Goal: Task Accomplishment & Management: Manage account settings

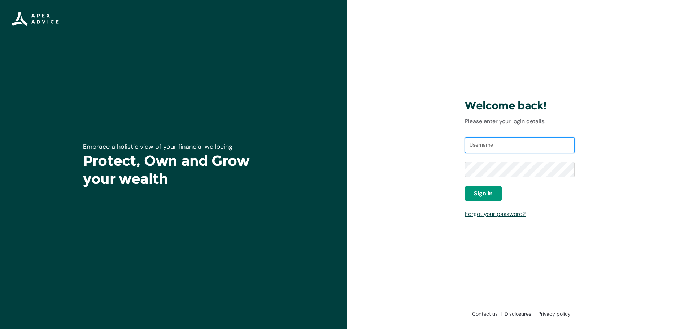
click at [499, 150] on input "Username" at bounding box center [520, 145] width 110 height 16
type input "[EMAIL_ADDRESS][DOMAIN_NAME]"
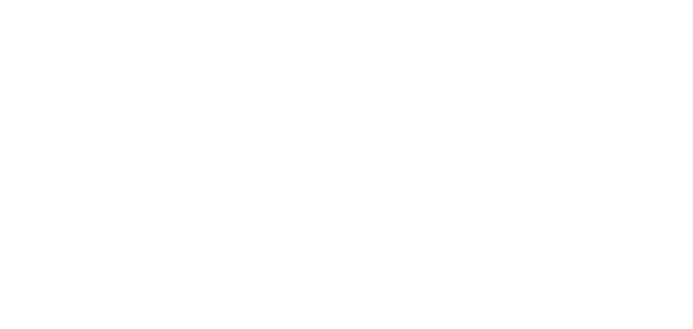
click at [676, 0] on html "Loading × Sorry to interrupt CSS Error Refresh" at bounding box center [346, 0] width 693 height 0
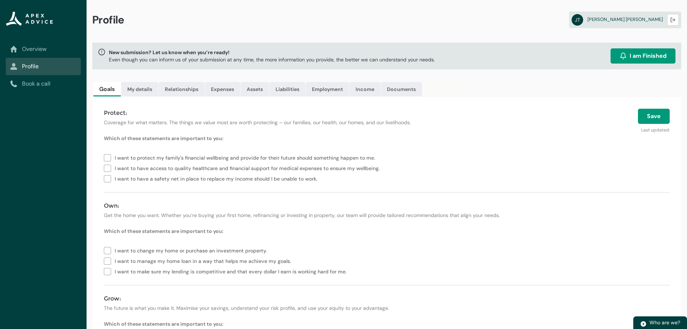
scroll to position [70, 0]
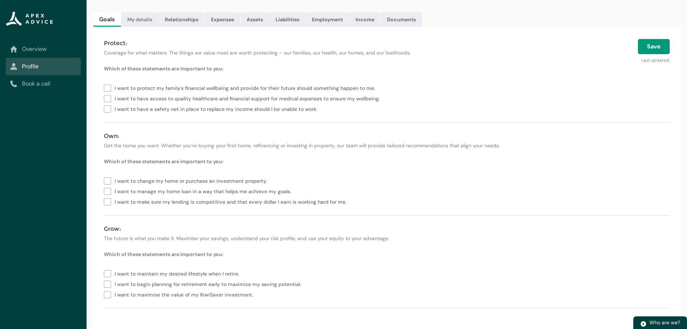
click at [147, 23] on link "My details" at bounding box center [139, 19] width 37 height 14
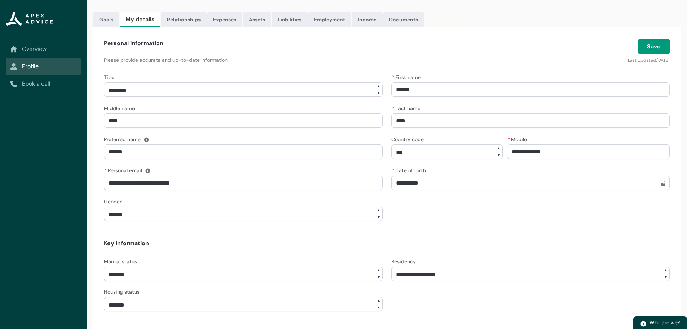
click at [141, 87] on select "**********" at bounding box center [243, 89] width 279 height 14
select select "****"
click at [104, 82] on select "**********" at bounding box center [243, 89] width 279 height 14
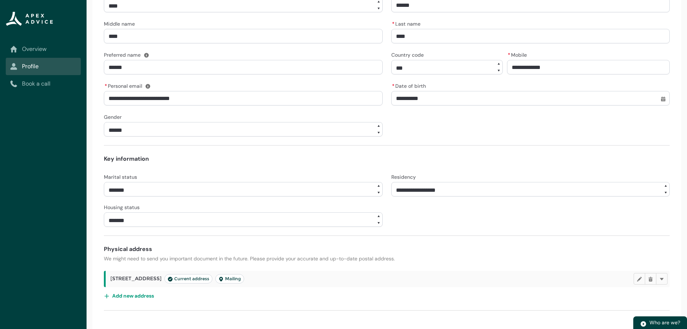
scroll to position [156, 0]
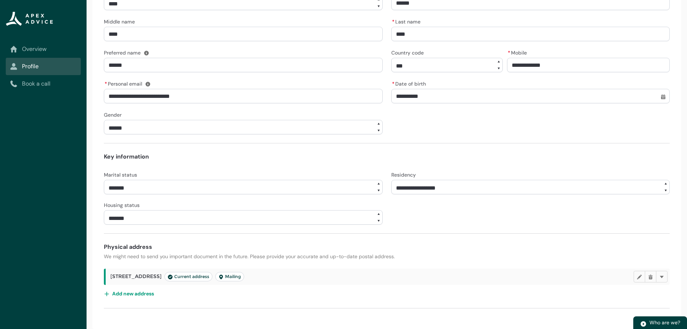
click at [377, 189] on select "**** ******* ****** ******** ******** ********* ******* *******" at bounding box center [243, 187] width 279 height 14
select select "********"
click at [104, 180] on select "**** ******* ****** ******** ******** ********* ******* *******" at bounding box center [243, 187] width 279 height 14
click at [456, 189] on select "**********" at bounding box center [531, 187] width 279 height 14
select select "*******"
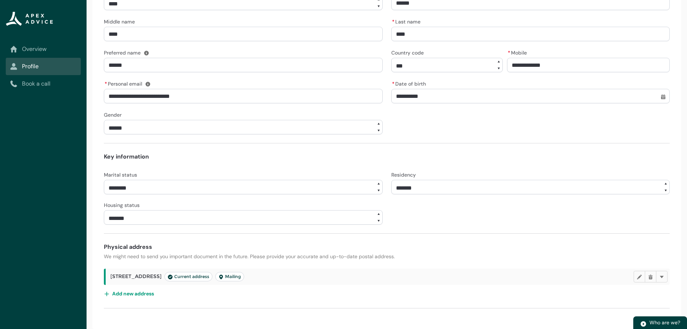
click at [392, 180] on select "**********" at bounding box center [531, 187] width 279 height 14
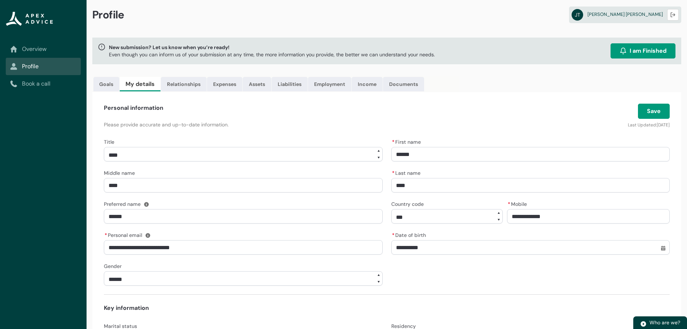
scroll to position [0, 0]
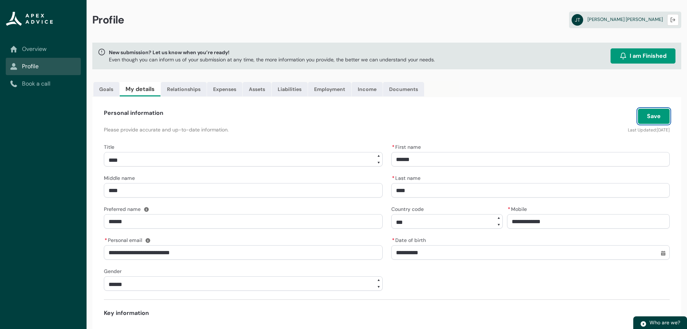
click at [657, 117] on button "Save" at bounding box center [654, 116] width 32 height 15
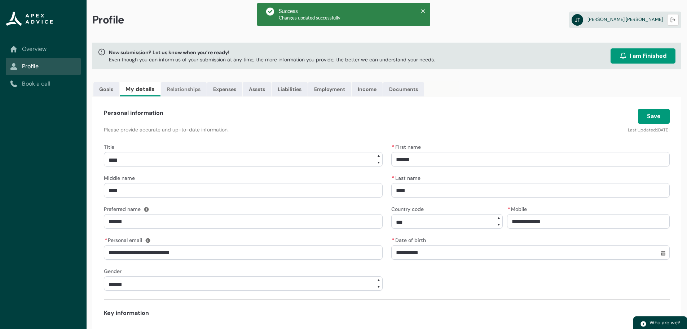
click at [192, 88] on link "Relationships" at bounding box center [184, 89] width 46 height 14
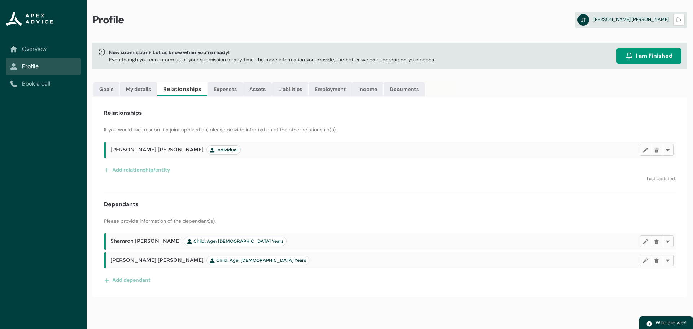
click at [143, 151] on span "[PERSON_NAME] [PERSON_NAME] Individual" at bounding box center [175, 149] width 130 height 9
click at [643, 153] on button "Edit" at bounding box center [645, 150] width 12 height 12
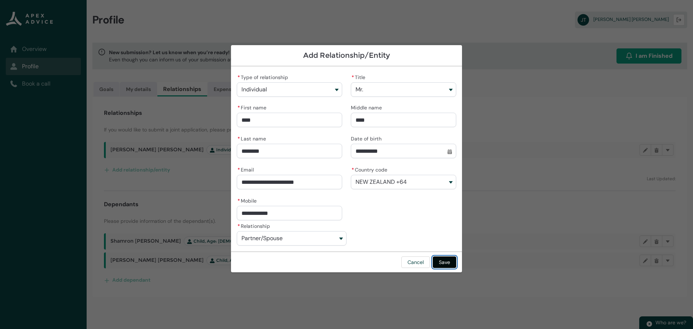
click at [448, 262] on button "Save" at bounding box center [444, 262] width 23 height 12
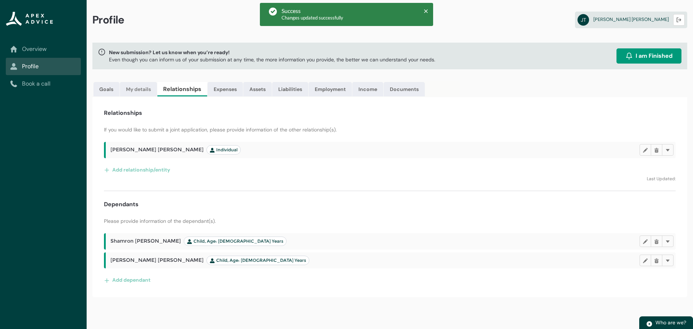
click at [139, 92] on link "My details" at bounding box center [138, 89] width 37 height 14
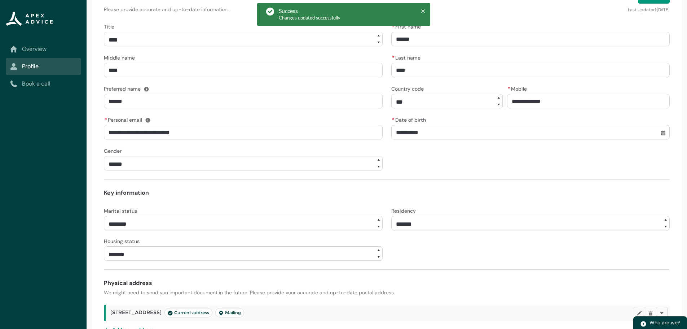
scroll to position [156, 0]
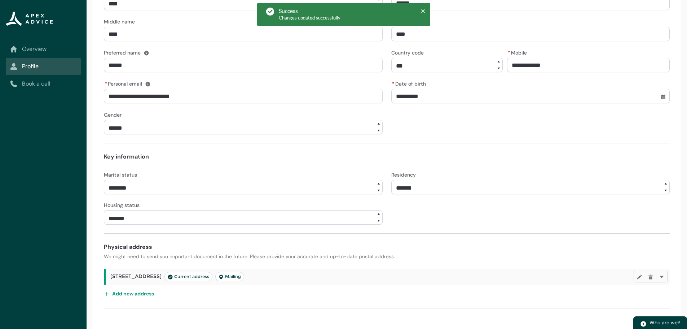
click at [369, 190] on select "**** ******* ****** ******** ******** ********* ******* *******" at bounding box center [243, 187] width 279 height 14
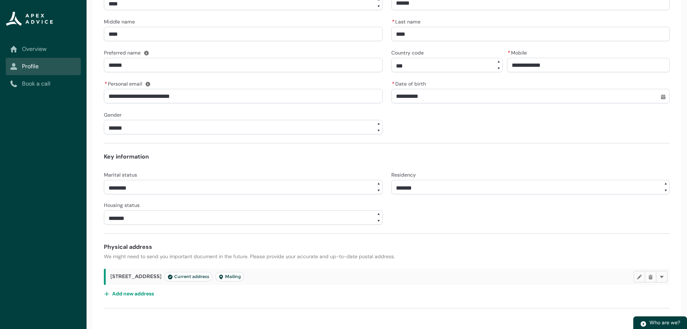
click at [104, 180] on select "**** ******* ****** ******** ******** ********* ******* *******" at bounding box center [243, 187] width 279 height 14
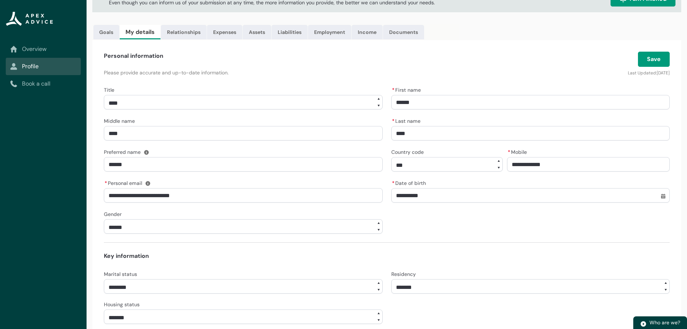
scroll to position [0, 0]
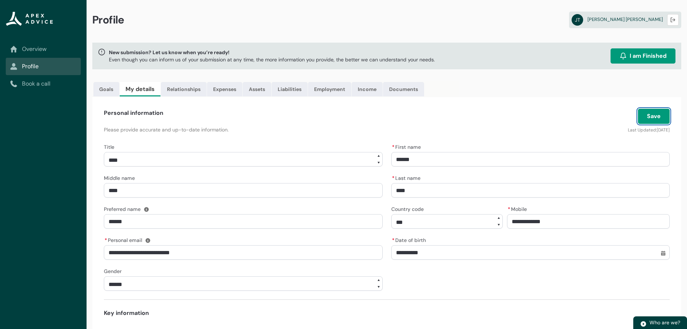
click at [657, 115] on button "Save" at bounding box center [654, 116] width 32 height 15
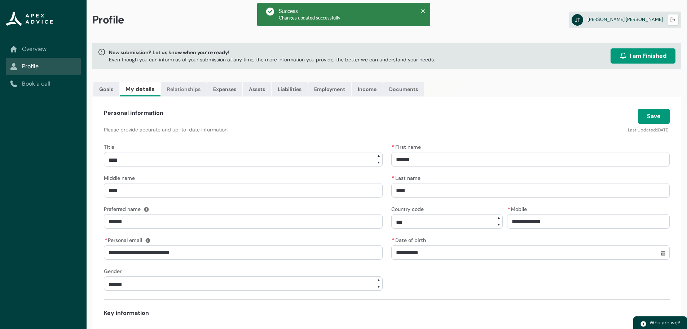
click at [177, 90] on link "Relationships" at bounding box center [184, 89] width 46 height 14
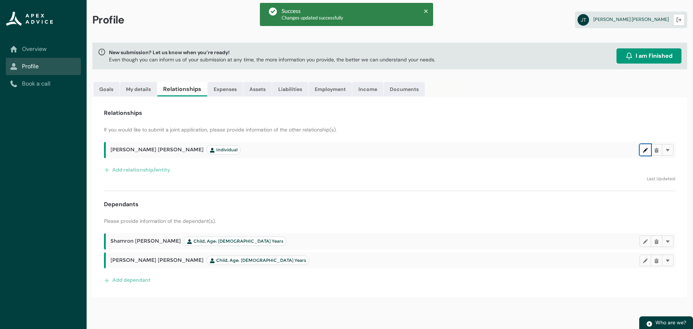
click at [647, 150] on lightning-primitive-icon "button" at bounding box center [645, 149] width 5 height 5
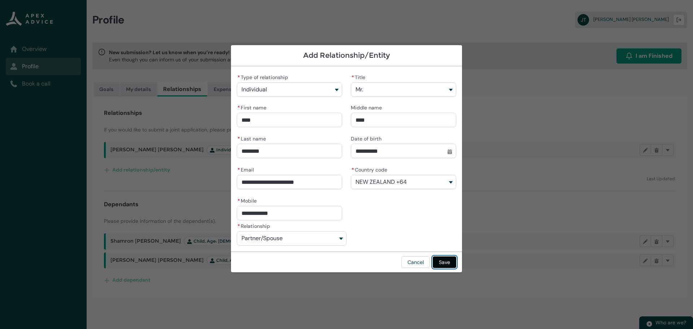
click at [445, 261] on button "Save" at bounding box center [444, 262] width 23 height 12
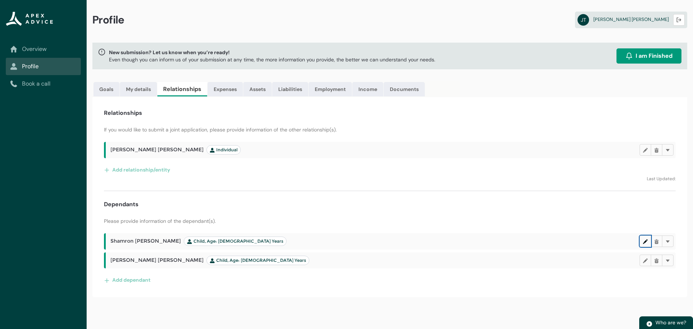
click at [643, 243] on lightning-primitive-icon "button" at bounding box center [645, 240] width 5 height 5
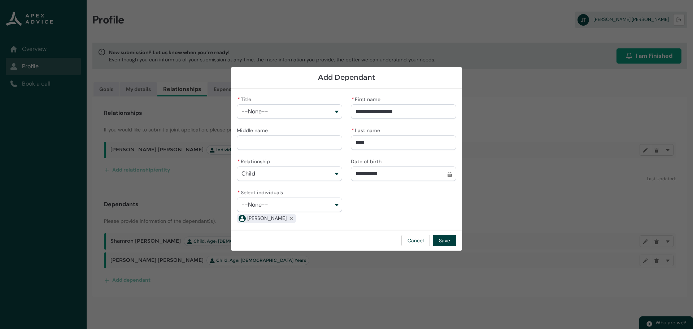
click at [294, 112] on button "--None--" at bounding box center [289, 111] width 105 height 14
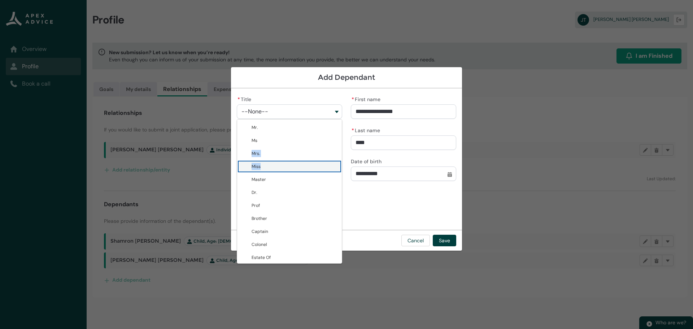
drag, startPoint x: 269, startPoint y: 143, endPoint x: 268, endPoint y: 164, distance: 21.7
click at [268, 164] on div "Mr. Ms Mrs. Miss Master Dr. Prof Brother Captain Colonel Estate Of Hon [DEMOGRA…" at bounding box center [289, 191] width 105 height 144
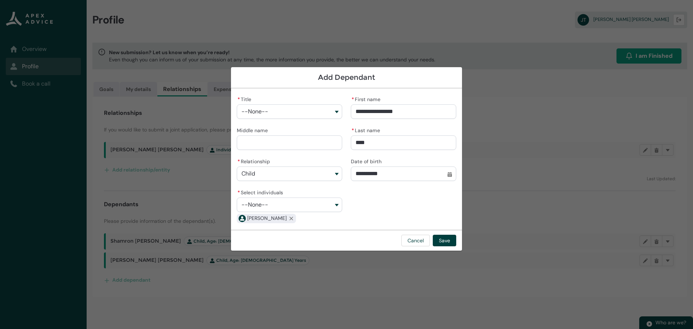
click at [289, 202] on button "--None--" at bounding box center [289, 204] width 105 height 14
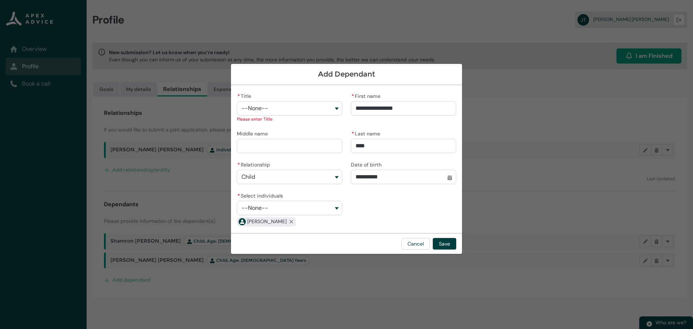
click at [426, 215] on div "**********" at bounding box center [346, 159] width 219 height 136
click at [453, 242] on button "Save" at bounding box center [444, 244] width 23 height 12
click at [444, 245] on button "Save" at bounding box center [444, 244] width 23 height 12
click at [579, 255] on section "**********" at bounding box center [346, 164] width 693 height 329
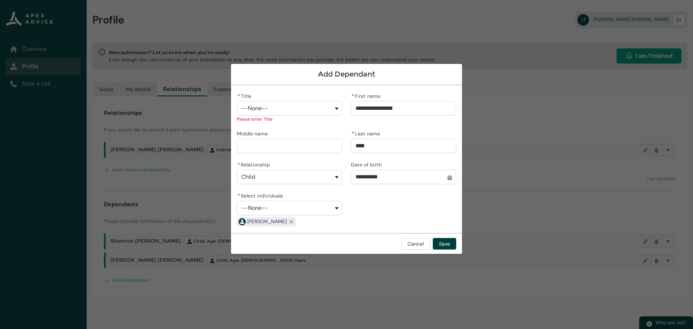
click at [271, 105] on button "--None--" at bounding box center [289, 108] width 105 height 14
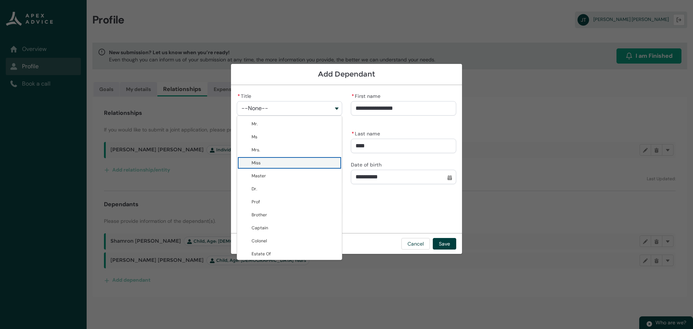
click at [263, 157] on lightning-base-combobox-item "Miss" at bounding box center [289, 162] width 105 height 13
type lightning-combobox "Miss"
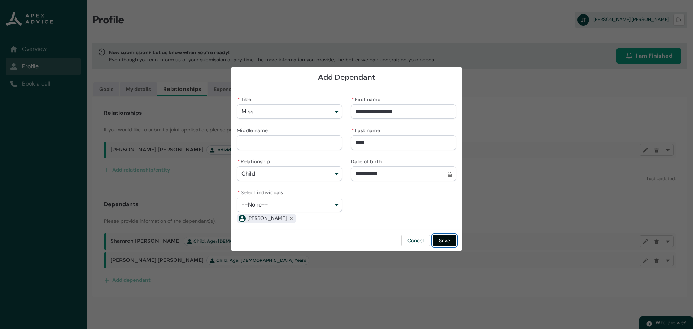
click at [448, 244] on button "Save" at bounding box center [444, 241] width 23 height 12
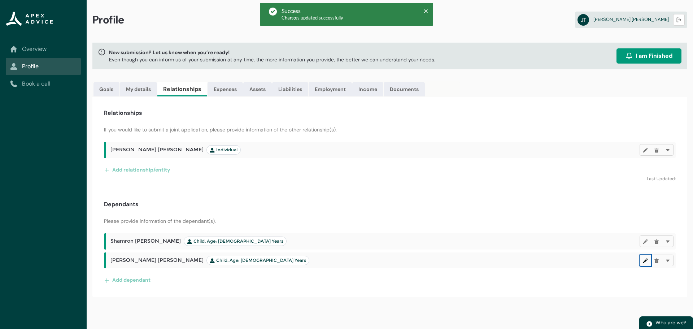
click at [644, 262] on lightning-primitive-icon "button" at bounding box center [645, 259] width 5 height 5
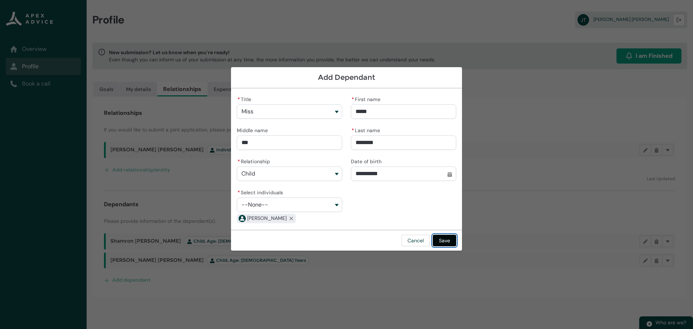
click at [447, 235] on button "Save" at bounding box center [444, 241] width 23 height 12
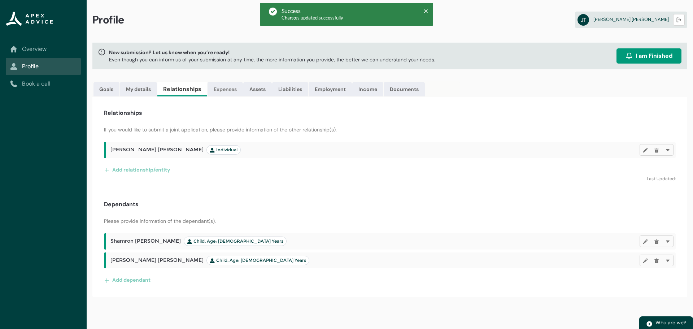
click at [230, 90] on link "Expenses" at bounding box center [224, 89] width 35 height 14
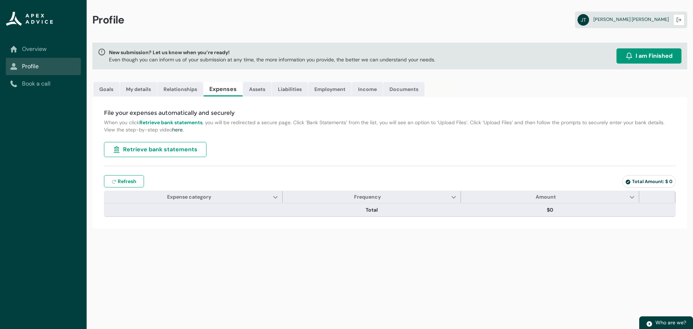
click at [163, 151] on span "Retrieve bank statements" at bounding box center [160, 149] width 74 height 9
click at [186, 90] on link "Relationships" at bounding box center [180, 89] width 46 height 14
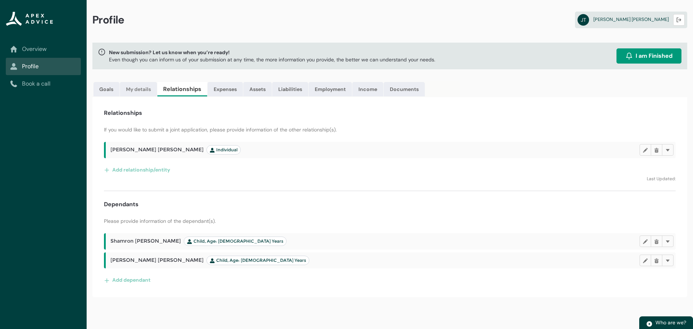
click at [139, 90] on link "My details" at bounding box center [138, 89] width 37 height 14
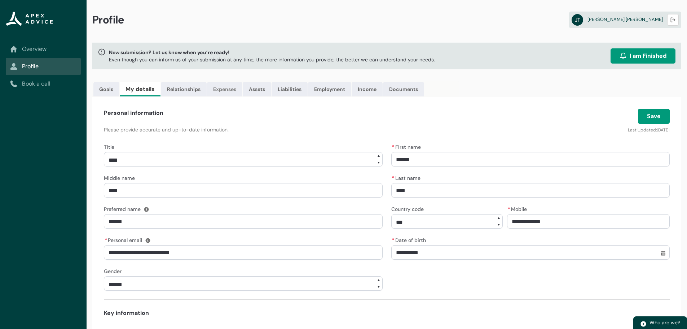
click at [227, 89] on link "Expenses" at bounding box center [224, 89] width 35 height 14
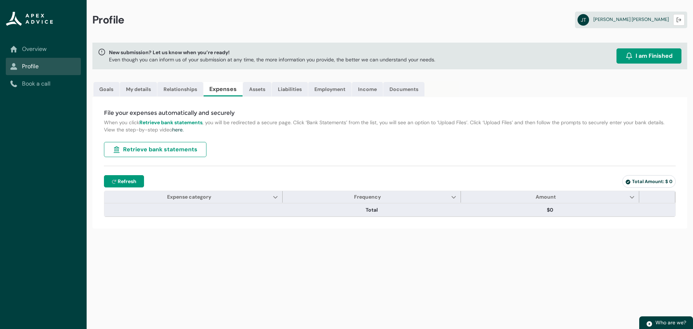
click at [122, 184] on span "Refresh" at bounding box center [127, 181] width 19 height 7
click at [261, 87] on link "Assets" at bounding box center [257, 89] width 29 height 14
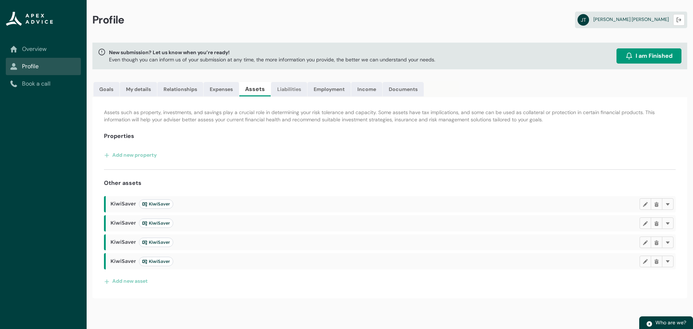
click at [294, 88] on link "Liabilities" at bounding box center [289, 89] width 36 height 14
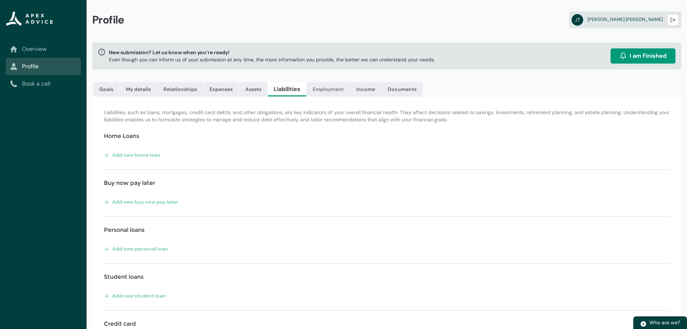
click at [314, 88] on link "Employment" at bounding box center [328, 89] width 43 height 14
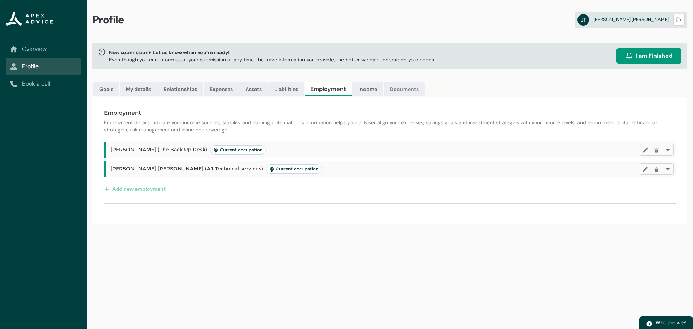
click at [416, 88] on link "Documents" at bounding box center [404, 89] width 41 height 14
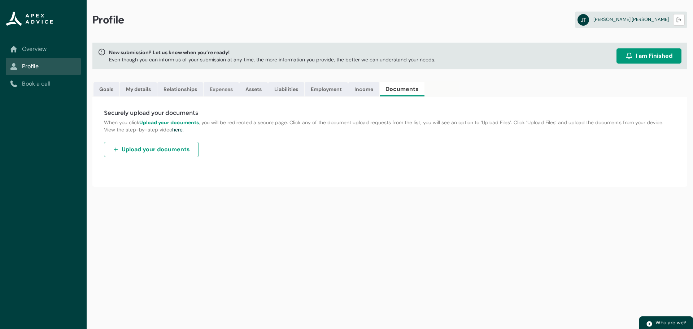
click at [218, 90] on link "Expenses" at bounding box center [221, 89] width 35 height 14
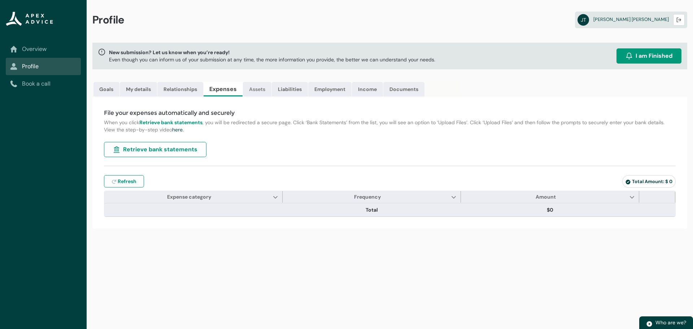
click at [255, 91] on link "Assets" at bounding box center [257, 89] width 29 height 14
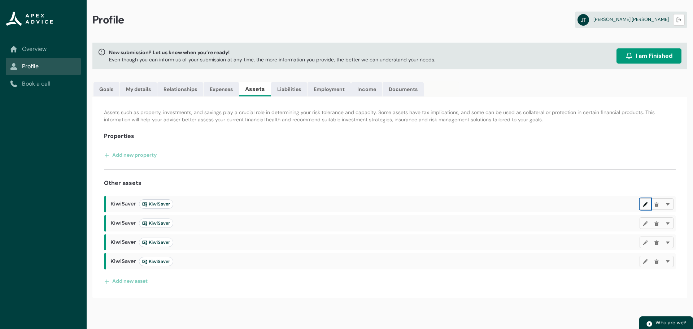
click at [646, 202] on lightning-primitive-icon "button" at bounding box center [645, 203] width 5 height 5
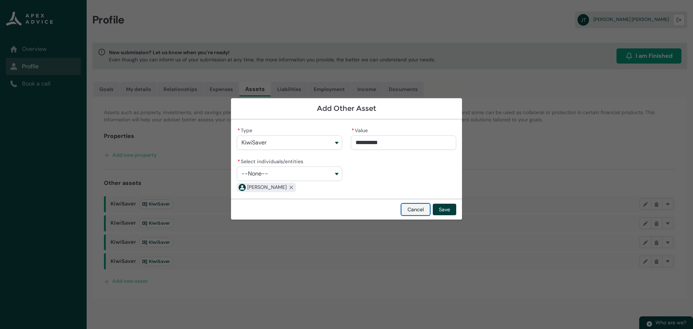
click at [420, 208] on button "Cancel" at bounding box center [415, 210] width 29 height 12
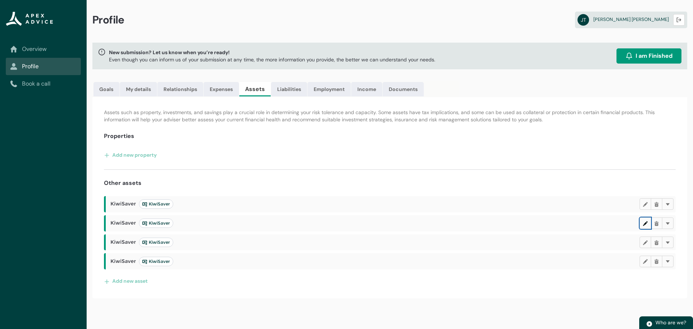
click at [643, 225] on lightning-primitive-icon "button" at bounding box center [645, 222] width 5 height 5
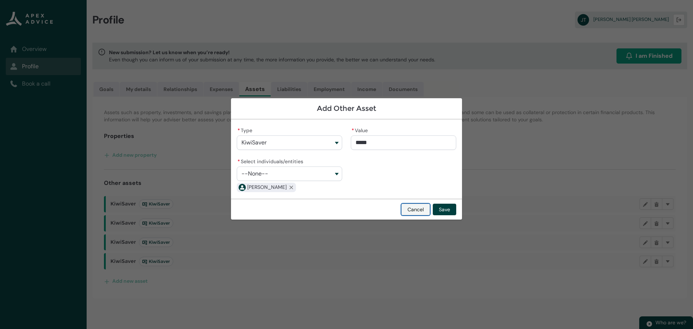
click at [422, 210] on button "Cancel" at bounding box center [415, 210] width 29 height 12
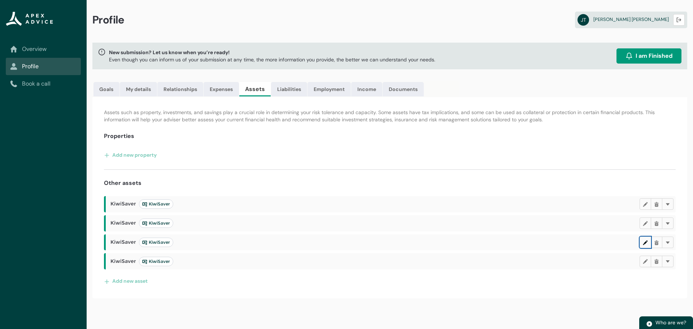
click at [645, 243] on lightning-primitive-icon "button" at bounding box center [645, 241] width 5 height 5
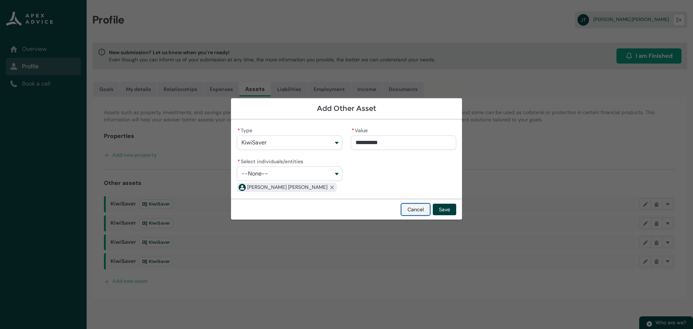
click at [417, 207] on button "Cancel" at bounding box center [415, 210] width 29 height 12
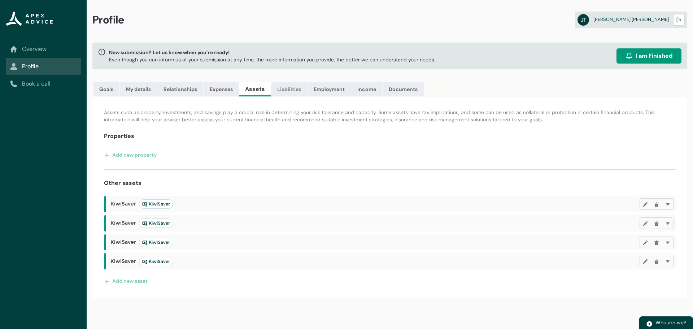
click at [292, 88] on link "Liabilities" at bounding box center [289, 89] width 36 height 14
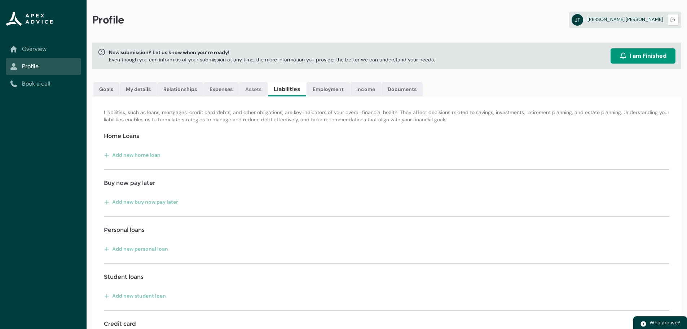
click at [257, 85] on link "Assets" at bounding box center [253, 89] width 29 height 14
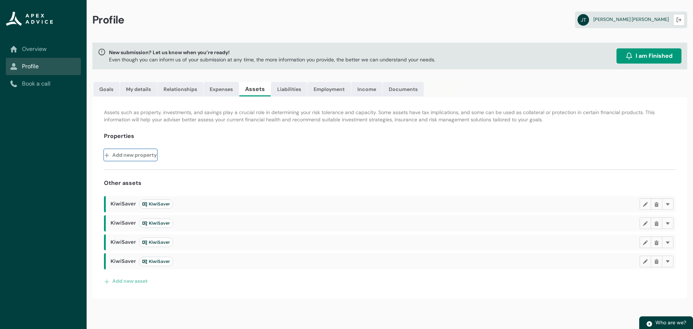
click at [143, 154] on button "Add new property" at bounding box center [130, 155] width 53 height 12
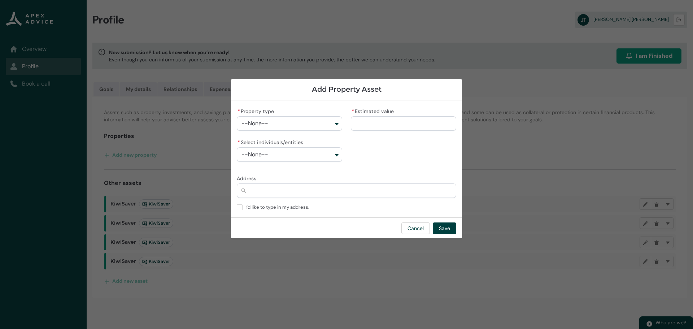
click at [328, 124] on button "--None--" at bounding box center [289, 123] width 105 height 14
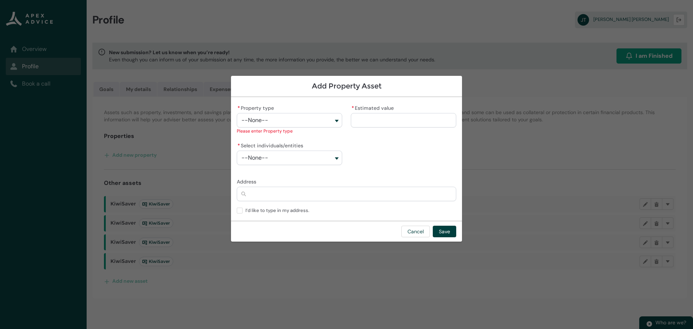
click at [323, 152] on button "--None--" at bounding box center [289, 157] width 105 height 14
click at [414, 230] on button "Cancel" at bounding box center [415, 232] width 29 height 12
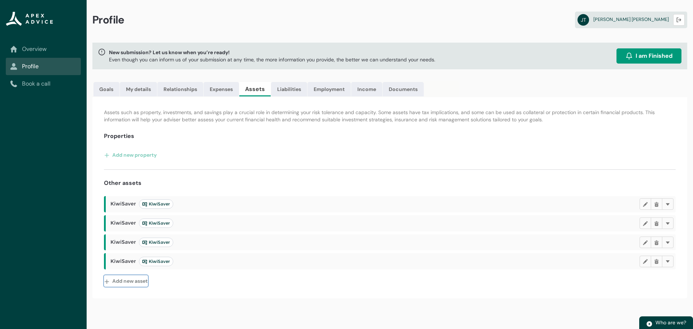
click at [136, 277] on button "Add new asset" at bounding box center [126, 281] width 44 height 12
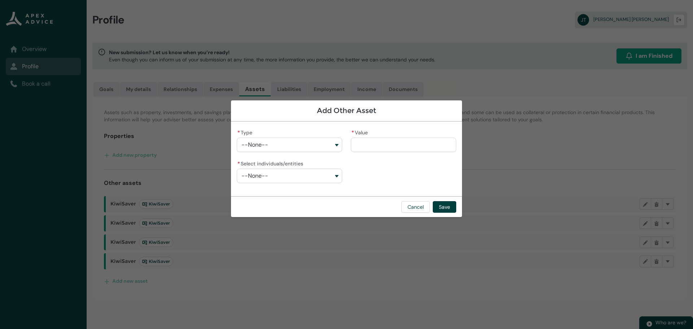
click at [281, 147] on button "--None--" at bounding box center [289, 144] width 105 height 14
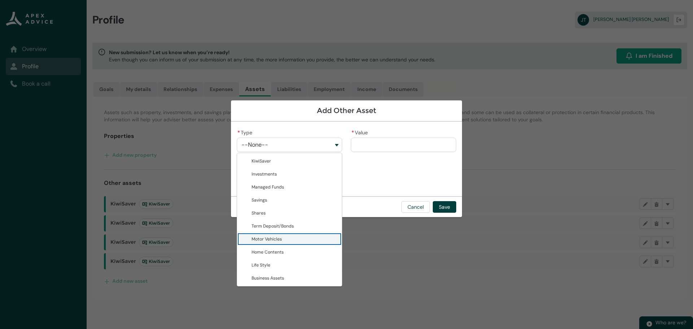
click at [276, 239] on span "Motor Vehicles" at bounding box center [267, 239] width 30 height 6
type lightning-combobox "Motor Vehicles"
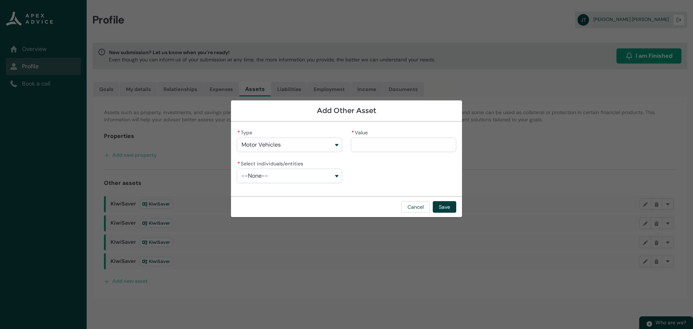
click at [397, 150] on input "* Value" at bounding box center [403, 144] width 105 height 14
type lightning-primitive-input-simple "7"
type input "*"
type lightning-primitive-input-simple "70"
type input "**"
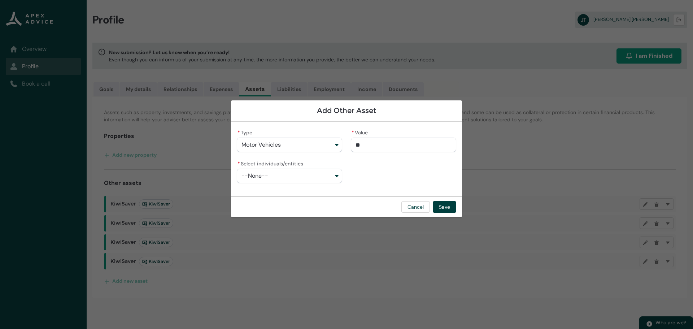
type lightning-primitive-input-simple "700"
type input "***"
type lightning-primitive-input-simple "7000"
type input "*********"
click at [270, 175] on button "--None--" at bounding box center [289, 176] width 105 height 14
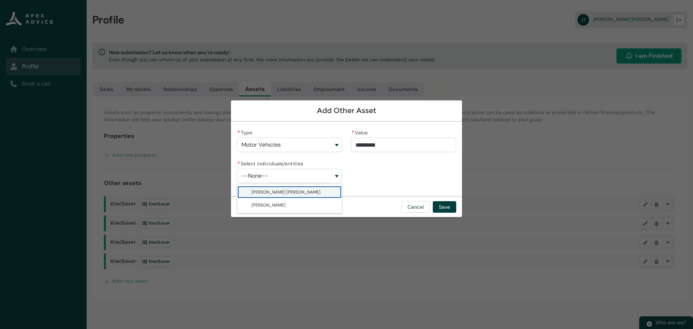
click at [275, 187] on lightning-base-combobox-item "[PERSON_NAME] [PERSON_NAME]" at bounding box center [289, 191] width 105 height 13
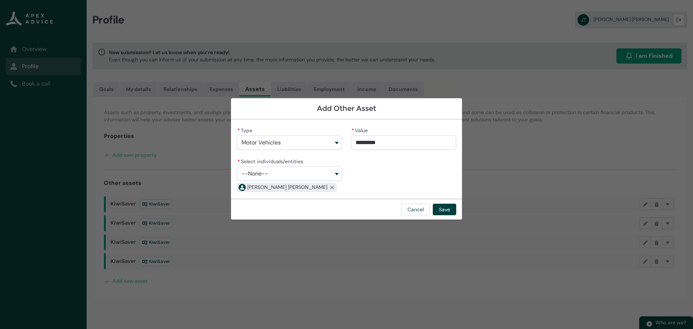
click at [289, 179] on button "--None--" at bounding box center [289, 173] width 105 height 14
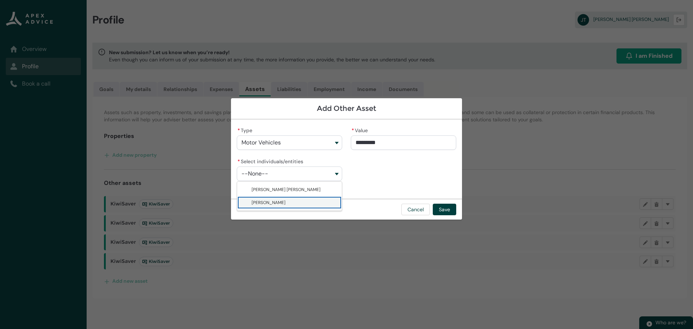
click at [281, 204] on span "[PERSON_NAME]" at bounding box center [269, 203] width 34 height 6
type lightning-combobox "0017F00000s9kIHQAY"
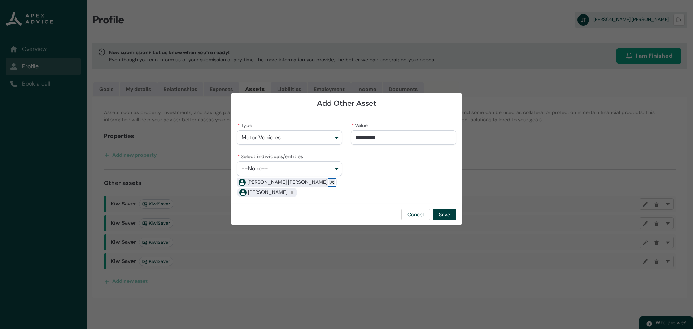
click at [329, 180] on lightning-primitive-icon "button" at bounding box center [331, 181] width 5 height 5
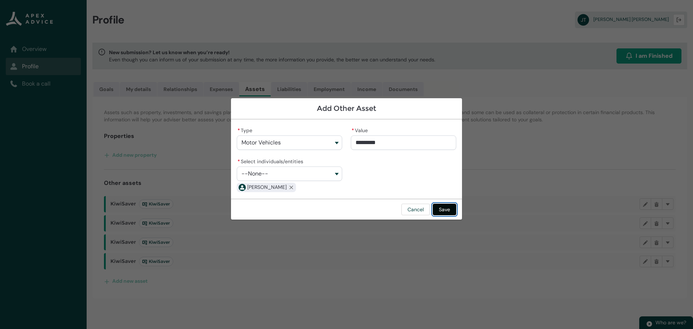
click at [442, 206] on button "Save" at bounding box center [444, 210] width 23 height 12
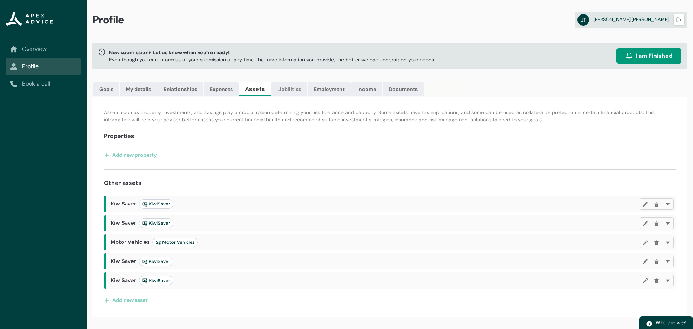
click at [283, 89] on link "Liabilities" at bounding box center [289, 89] width 36 height 14
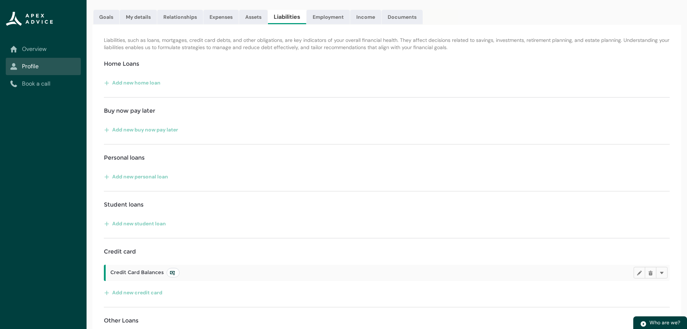
scroll to position [100, 0]
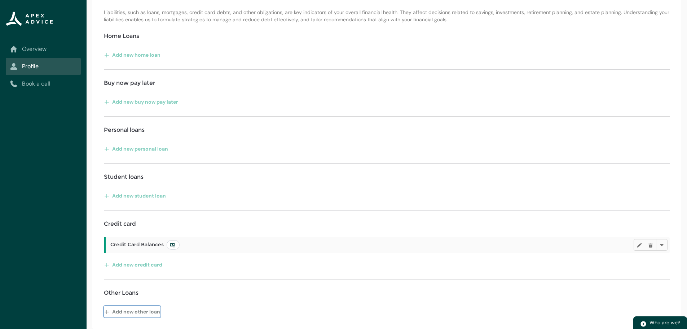
click at [153, 311] on button "Add new other loan" at bounding box center [132, 312] width 57 height 12
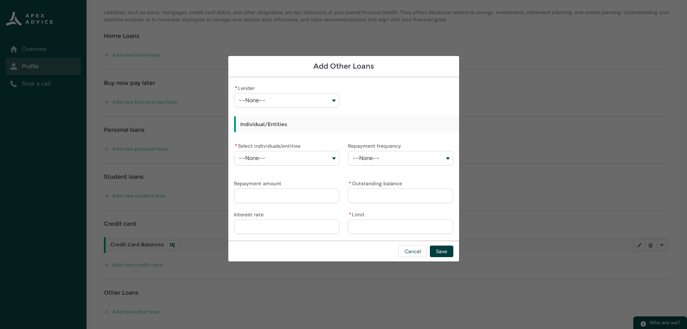
click at [317, 97] on button "--None--" at bounding box center [286, 100] width 105 height 14
click at [416, 248] on div "Cancel Save" at bounding box center [343, 250] width 231 height 21
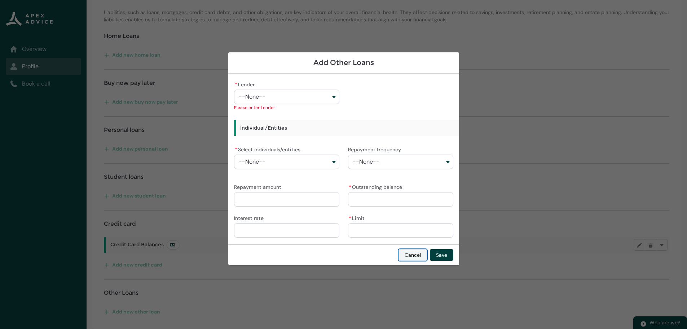
click at [414, 252] on button "Cancel" at bounding box center [413, 255] width 29 height 12
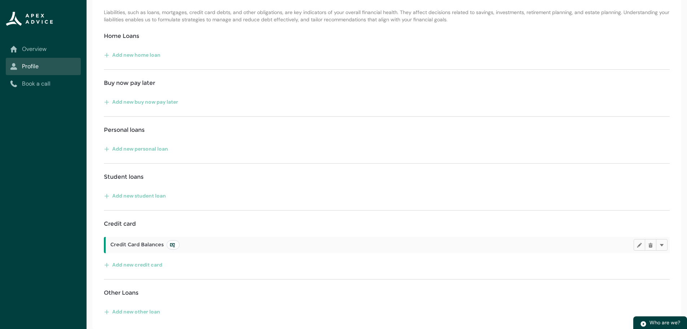
scroll to position [0, 0]
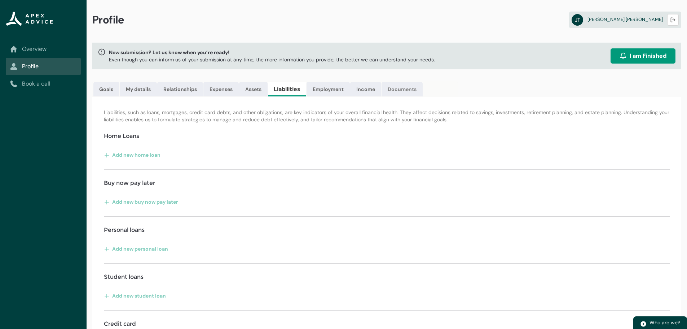
click at [396, 92] on link "Documents" at bounding box center [402, 89] width 41 height 14
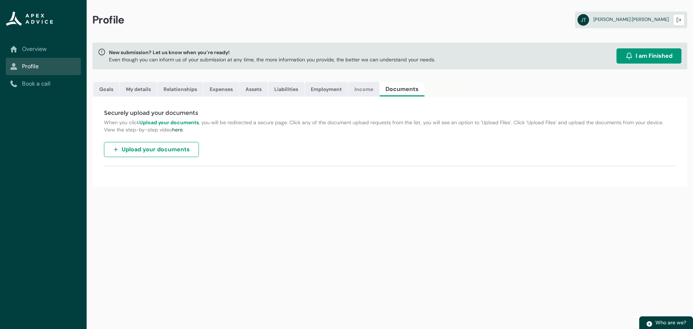
click at [372, 92] on link "Income" at bounding box center [363, 89] width 31 height 14
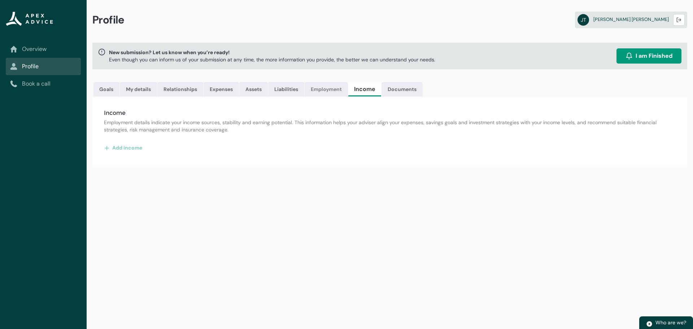
click at [332, 90] on link "Employment" at bounding box center [326, 89] width 43 height 14
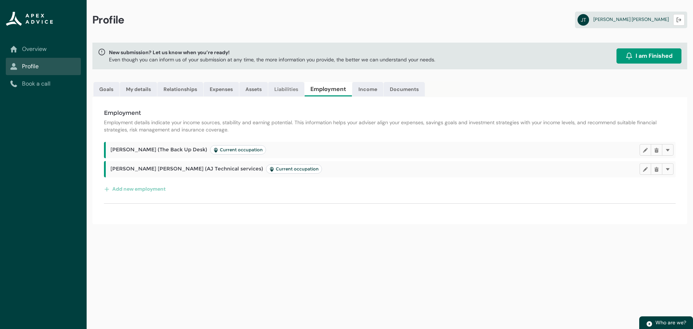
click at [286, 89] on link "Liabilities" at bounding box center [286, 89] width 36 height 14
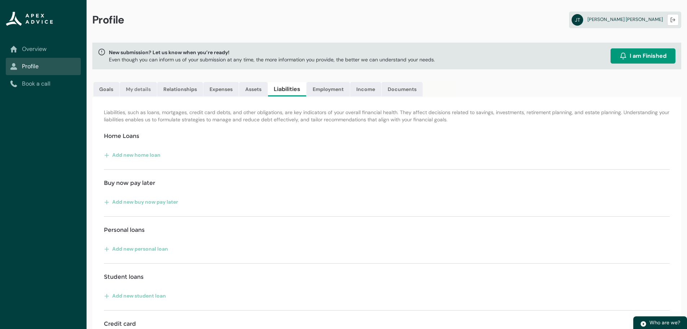
click at [141, 91] on link "My details" at bounding box center [138, 89] width 37 height 14
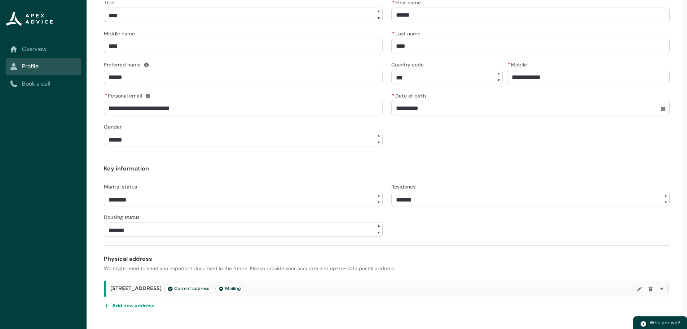
scroll to position [156, 0]
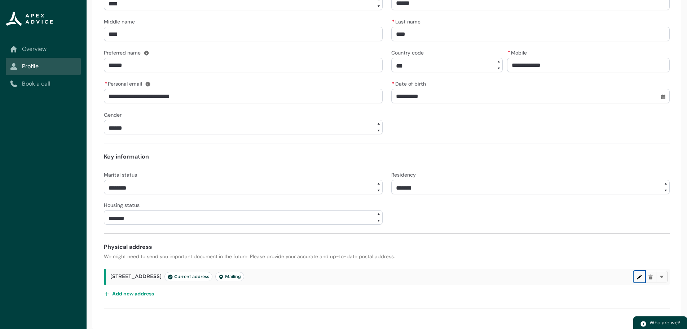
click at [637, 274] on lightning-primitive-icon "button" at bounding box center [639, 276] width 5 height 5
select select "*******"
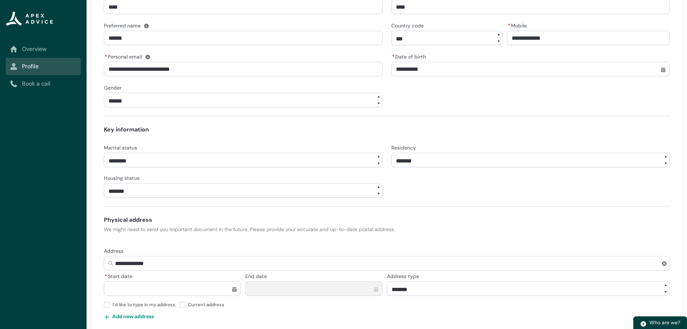
scroll to position [206, 0]
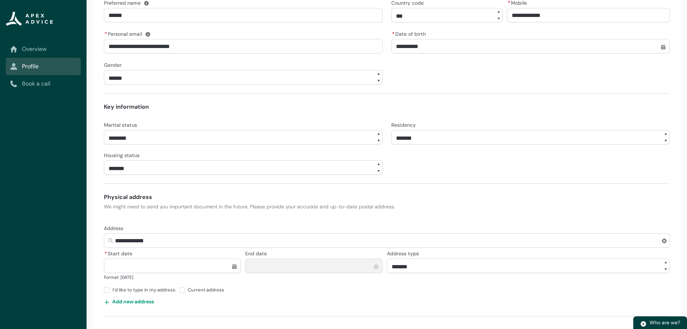
click at [140, 272] on input "* Start date" at bounding box center [172, 265] width 137 height 14
click at [148, 139] on lightning-primitive-icon "Date picker: October" at bounding box center [146, 137] width 5 height 5
click at [148, 139] on lightning-primitive-icon "Date picker: September" at bounding box center [146, 138] width 5 height 5
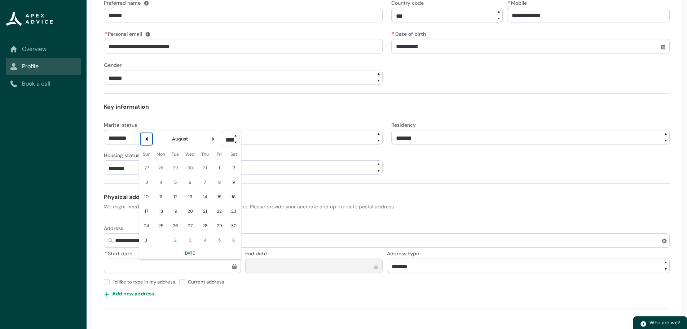
click at [148, 139] on lightning-primitive-icon "Date picker: August" at bounding box center [146, 138] width 5 height 5
click at [148, 139] on lightning-primitive-icon "Date picker: July" at bounding box center [146, 138] width 5 height 5
click at [148, 139] on lightning-primitive-icon "Date picker: June" at bounding box center [146, 138] width 5 height 5
click at [148, 139] on lightning-primitive-icon "Date picker: May" at bounding box center [146, 138] width 5 height 5
click at [148, 139] on lightning-primitive-icon "Date picker: April" at bounding box center [146, 138] width 5 height 5
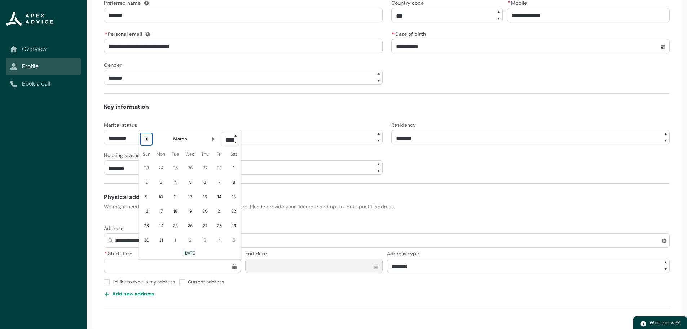
click at [148, 139] on lightning-primitive-icon "Date picker: March" at bounding box center [146, 138] width 5 height 5
click at [148, 139] on lightning-primitive-icon "Date picker: February" at bounding box center [146, 138] width 5 height 5
click at [148, 139] on lightning-primitive-icon "Date picker: January" at bounding box center [146, 138] width 5 height 5
select select "****"
click at [148, 139] on lightning-primitive-icon "Date picker: December" at bounding box center [146, 138] width 5 height 5
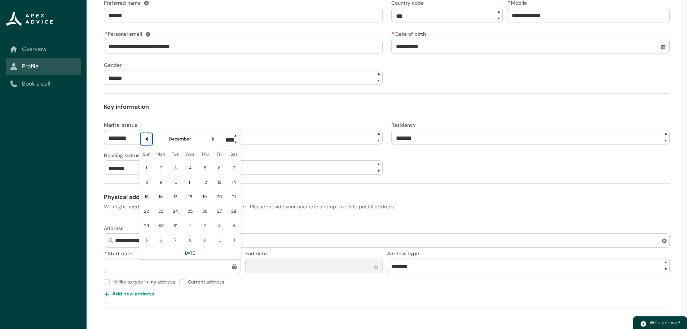
click at [148, 139] on lightning-primitive-icon "Date picker: December" at bounding box center [146, 138] width 5 height 5
click at [148, 139] on lightning-primitive-icon "Date picker: October" at bounding box center [146, 138] width 5 height 5
click at [148, 139] on lightning-primitive-icon "Date picker: September" at bounding box center [146, 138] width 5 height 5
click at [148, 139] on lightning-primitive-icon "Date picker: August" at bounding box center [146, 138] width 5 height 5
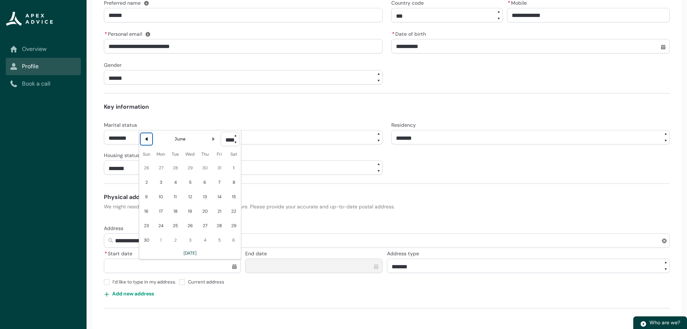
click at [148, 139] on lightning-primitive-icon "Date picker: June" at bounding box center [146, 138] width 5 height 5
click at [224, 141] on select "**** **** **** **** **** **** **** **** **** **** **** **** **** **** **** ****…" at bounding box center [230, 139] width 19 height 14
type lightning-select "2020"
click at [221, 132] on select "**** **** **** **** **** **** **** **** **** **** **** **** **** **** **** ****…" at bounding box center [230, 139] width 19 height 14
select select "****"
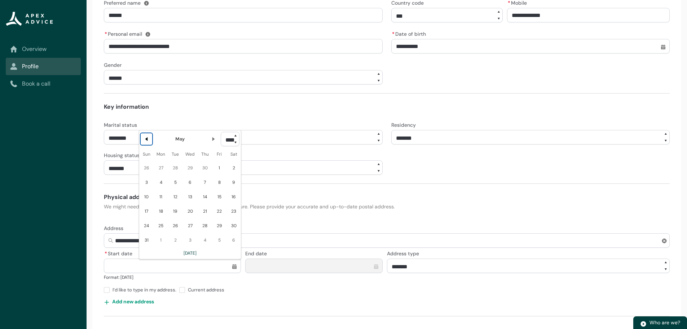
click at [148, 138] on lightning-primitive-icon "Date picker: May" at bounding box center [146, 138] width 5 height 5
click at [148, 138] on lightning-primitive-icon "Date picker: April" at bounding box center [146, 138] width 5 height 5
click at [220, 166] on span "6" at bounding box center [220, 168] width 12 height 12
type lightning-datepicker "[DATE]"
type lightning-input "[DATE]"
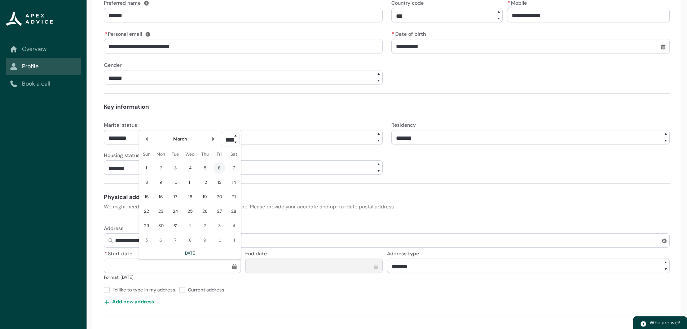
type input "*********"
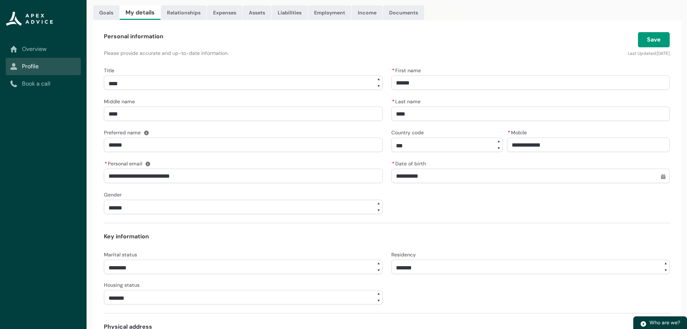
scroll to position [70, 0]
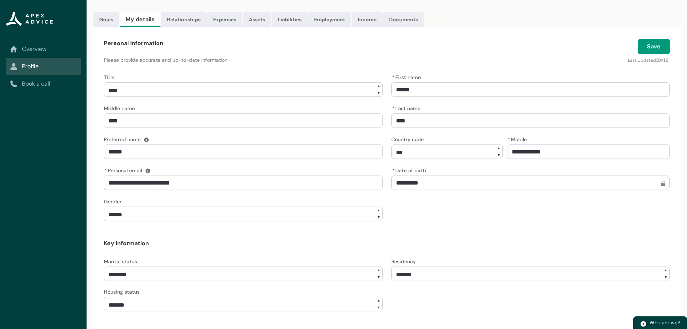
click at [657, 50] on button "Save" at bounding box center [654, 46] width 32 height 15
select select "*******"
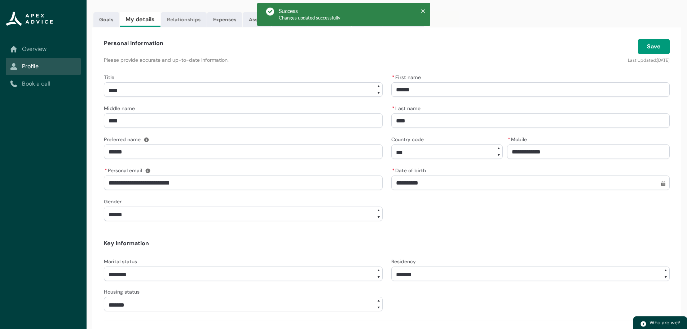
click at [199, 23] on link "Relationships" at bounding box center [184, 19] width 46 height 14
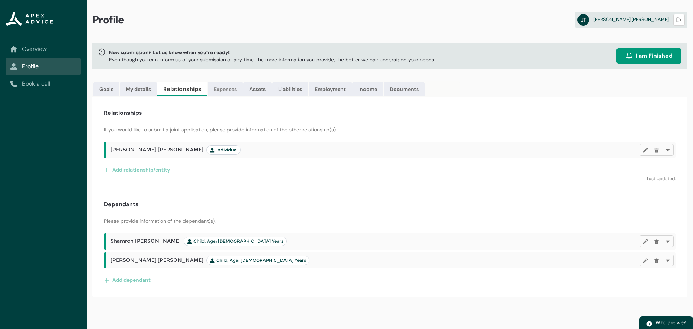
click at [225, 92] on link "Expenses" at bounding box center [224, 89] width 35 height 14
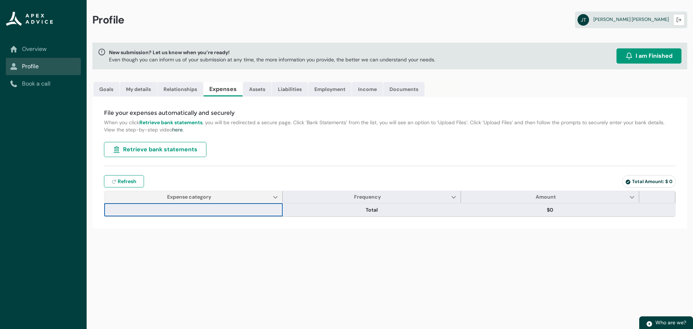
click at [229, 202] on span "Expense category Show Expense category column actions" at bounding box center [193, 197] width 178 height 12
click at [275, 200] on button "Show Expense category column actions" at bounding box center [275, 197] width 6 height 6
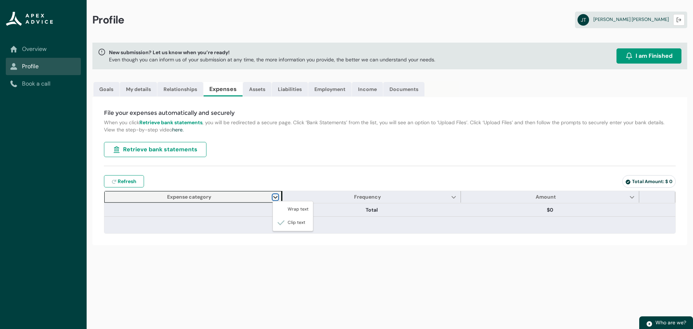
click at [275, 200] on button "Show Expense category column actions" at bounding box center [275, 197] width 6 height 6
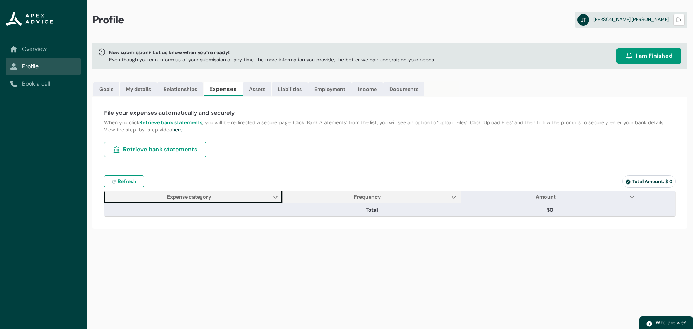
click at [408, 195] on span "Frequency Show Frequency column actions" at bounding box center [372, 197] width 178 height 12
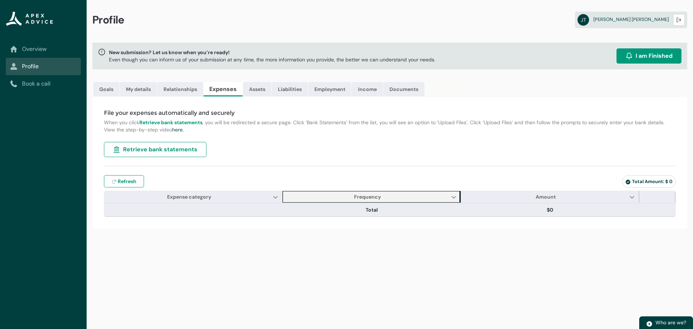
click at [408, 195] on span "Frequency Show Frequency column actions" at bounding box center [372, 197] width 178 height 12
click at [265, 90] on link "Assets" at bounding box center [257, 89] width 29 height 14
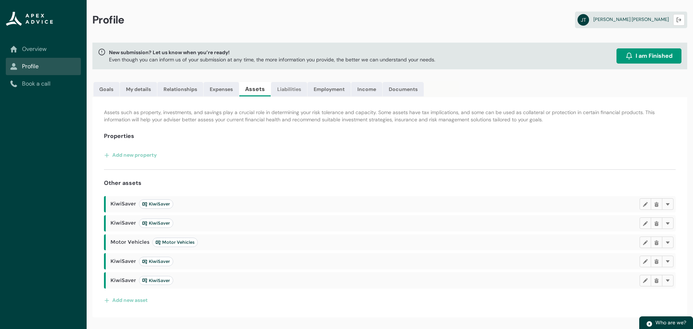
click at [297, 88] on link "Liabilities" at bounding box center [289, 89] width 36 height 14
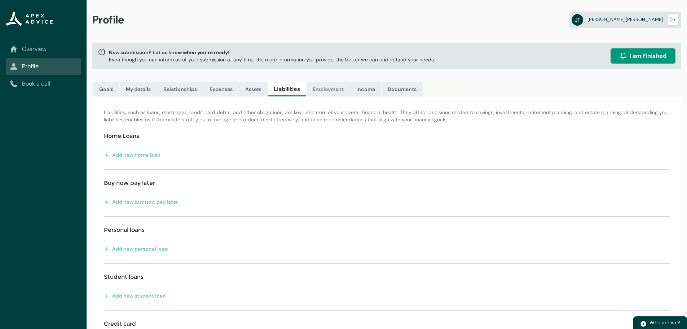
click at [346, 87] on link "Employment" at bounding box center [328, 89] width 43 height 14
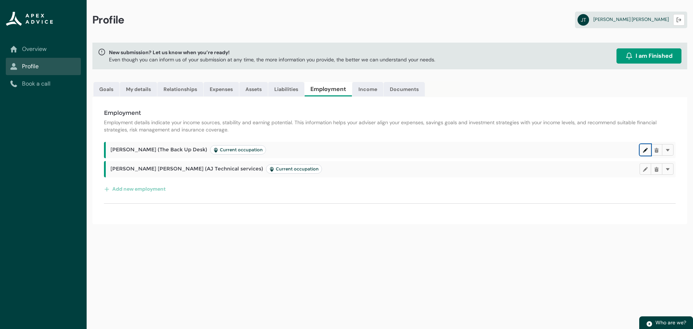
click at [643, 151] on lightning-primitive-icon "button" at bounding box center [645, 149] width 5 height 5
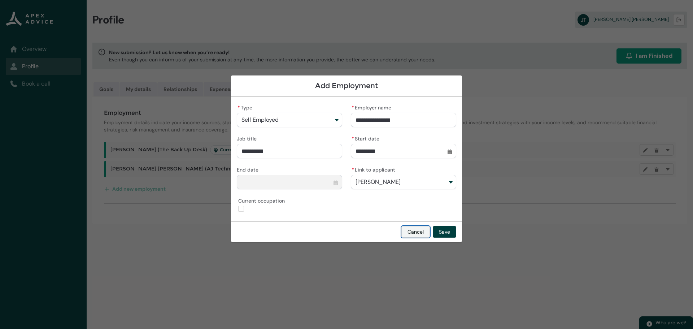
click at [420, 228] on button "Cancel" at bounding box center [415, 232] width 29 height 12
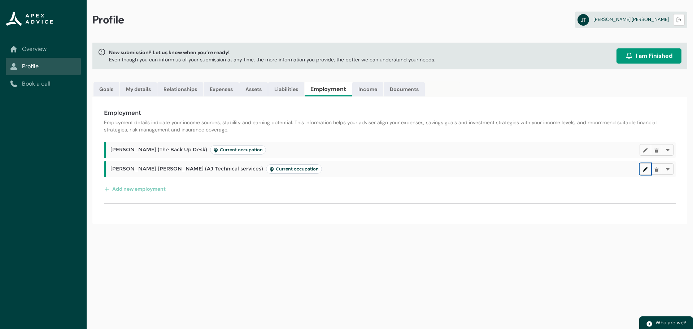
click at [646, 166] on button "Edit" at bounding box center [645, 169] width 12 height 12
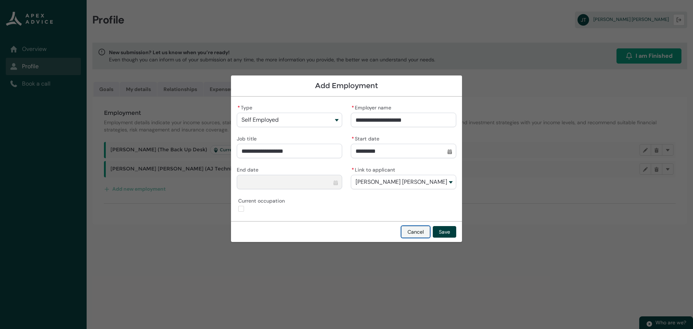
click at [426, 231] on button "Cancel" at bounding box center [415, 232] width 29 height 12
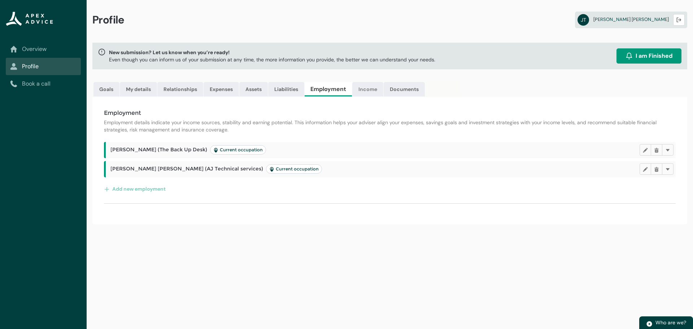
click at [368, 91] on link "Income" at bounding box center [367, 89] width 31 height 14
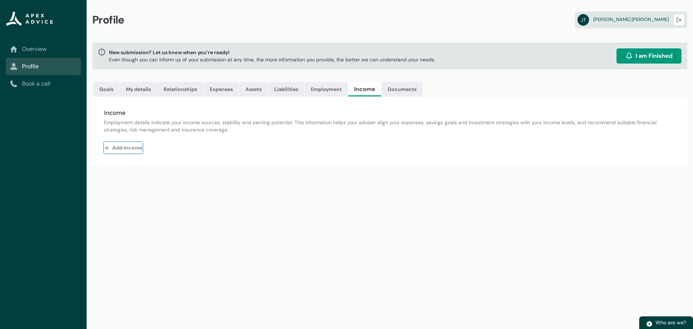
click at [113, 148] on button "Add income" at bounding box center [123, 148] width 39 height 12
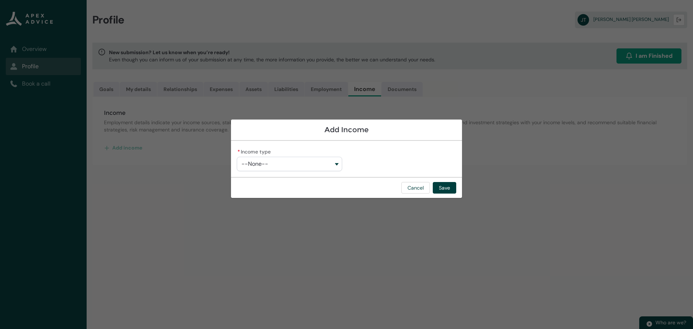
click at [330, 163] on button "--None--" at bounding box center [289, 164] width 105 height 14
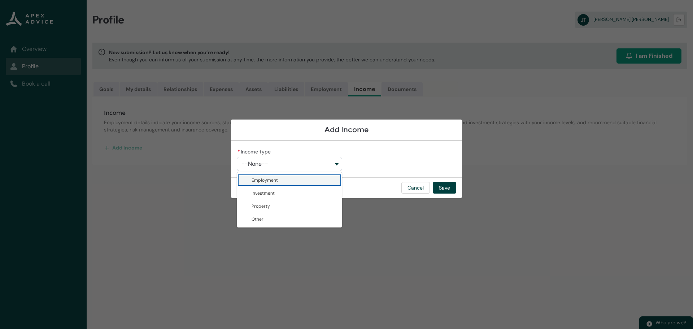
click at [330, 163] on button "--None--" at bounding box center [289, 164] width 105 height 14
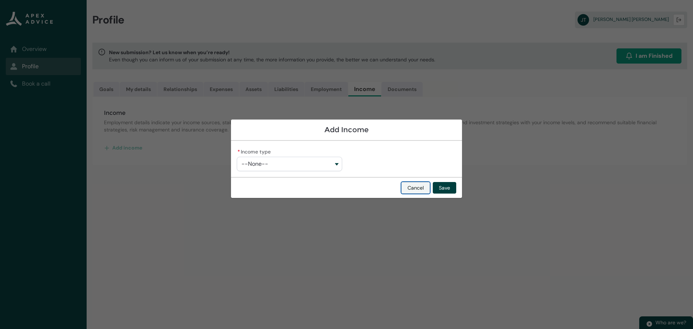
click at [423, 189] on button "Cancel" at bounding box center [415, 188] width 29 height 12
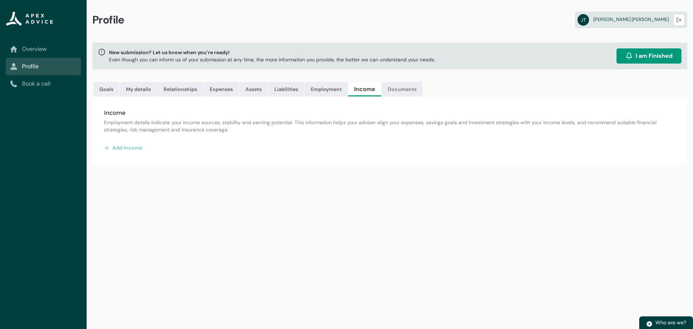
click at [403, 91] on link "Documents" at bounding box center [401, 89] width 41 height 14
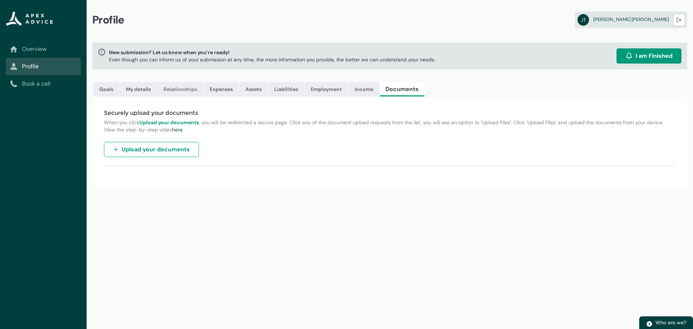
click at [194, 91] on link "Relationships" at bounding box center [180, 89] width 46 height 14
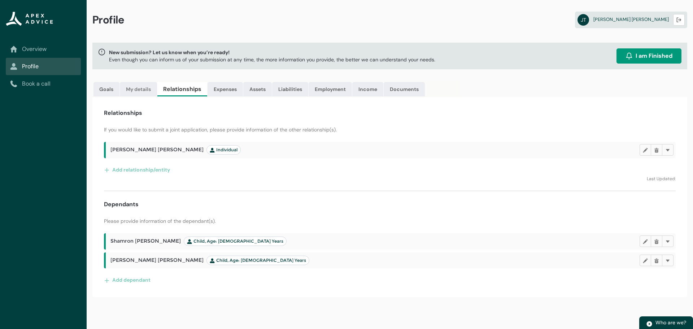
click at [125, 89] on link "My details" at bounding box center [138, 89] width 37 height 14
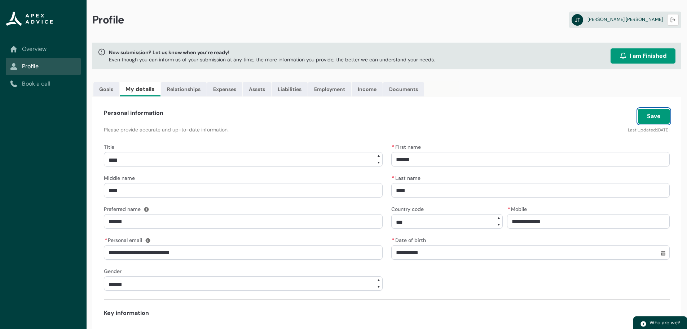
click at [654, 117] on button "Save" at bounding box center [654, 116] width 32 height 15
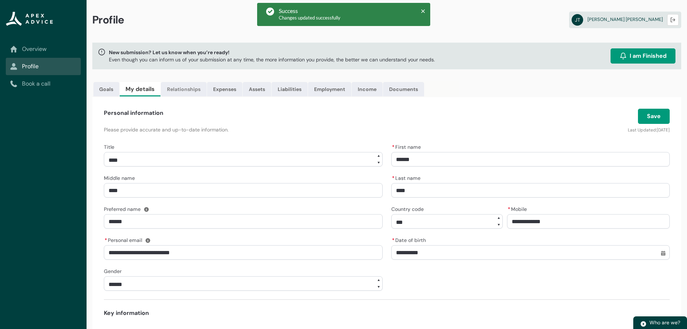
click at [197, 90] on link "Relationships" at bounding box center [184, 89] width 46 height 14
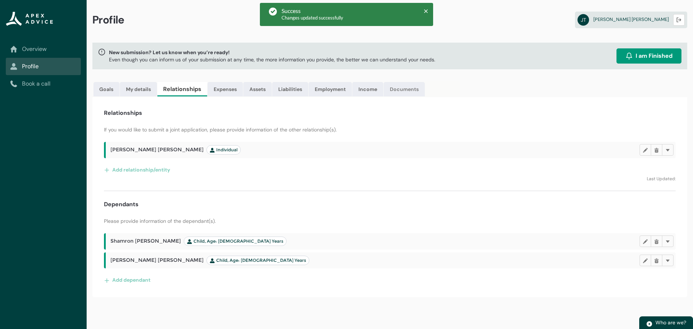
click at [404, 91] on link "Documents" at bounding box center [404, 89] width 41 height 14
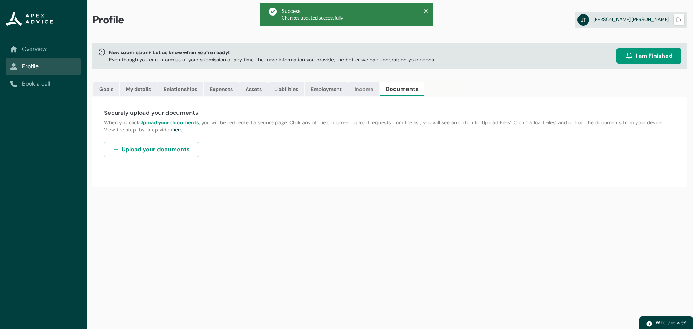
click at [361, 91] on link "Income" at bounding box center [363, 89] width 31 height 14
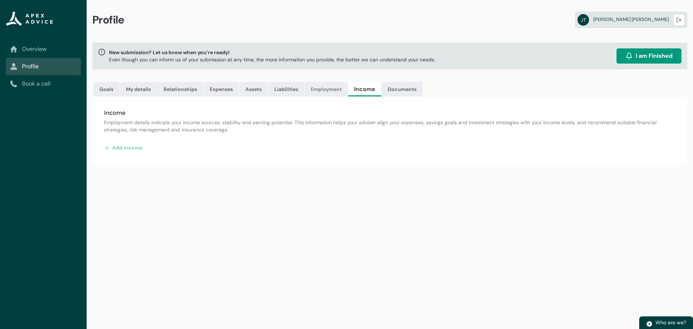
click at [308, 90] on link "Employment" at bounding box center [326, 89] width 43 height 14
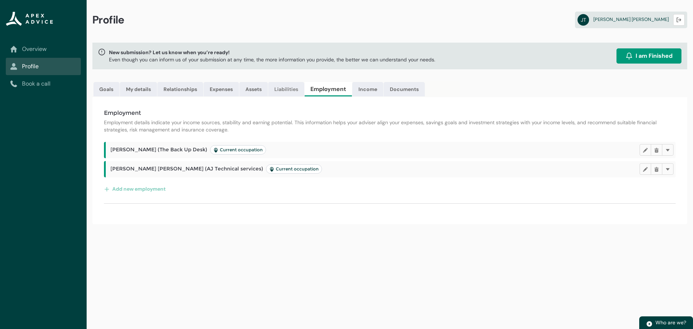
click at [288, 89] on link "Liabilities" at bounding box center [286, 89] width 36 height 14
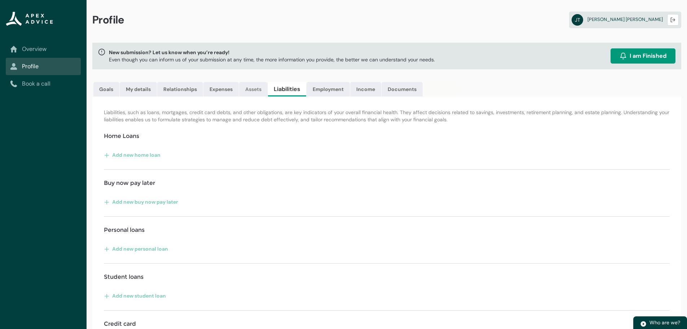
click at [250, 91] on link "Assets" at bounding box center [253, 89] width 29 height 14
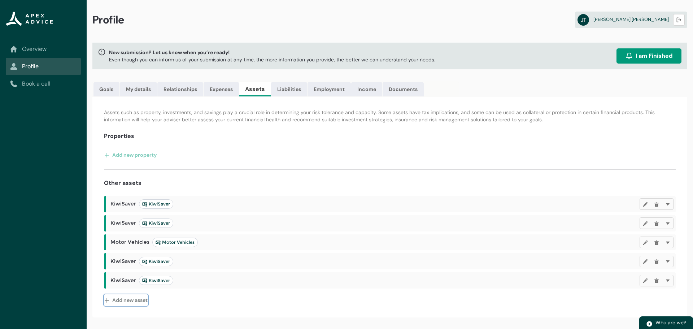
click at [117, 300] on button "Add new asset" at bounding box center [126, 300] width 44 height 12
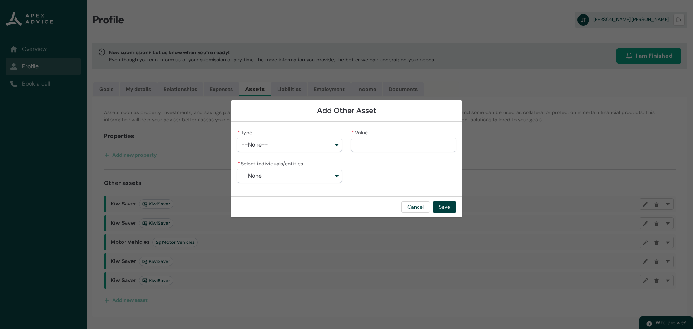
click at [276, 148] on button "--None--" at bounding box center [289, 144] width 105 height 14
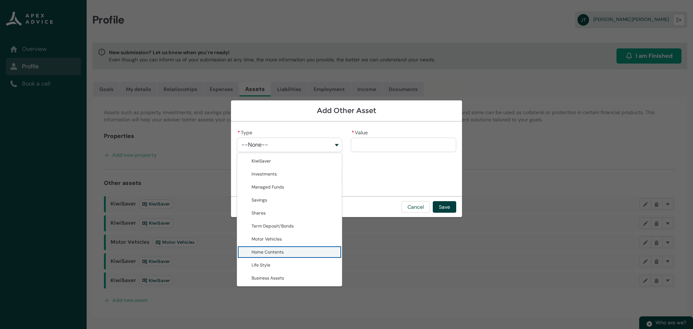
click at [283, 252] on span "Home Contents" at bounding box center [268, 252] width 32 height 6
type lightning-combobox "Home Contents"
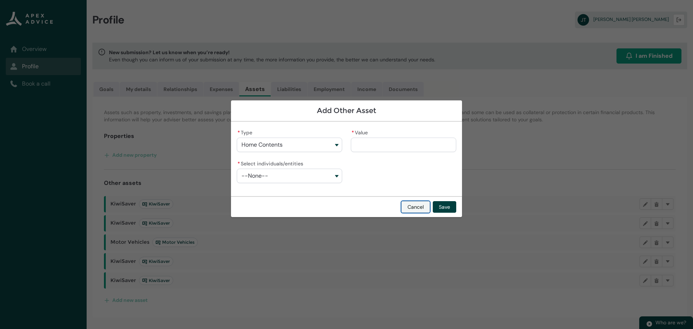
click at [409, 210] on button "Cancel" at bounding box center [415, 207] width 29 height 12
